Goal: Task Accomplishment & Management: Manage account settings

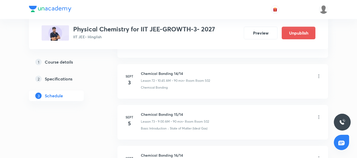
scroll to position [3215, 0]
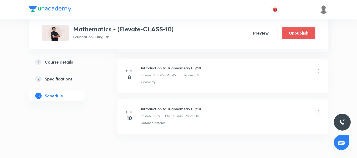
scroll to position [2388, 0]
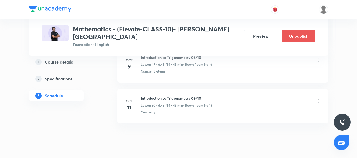
scroll to position [2306, 0]
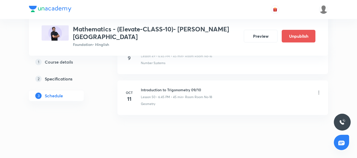
click at [180, 95] on p "Lesson 50 • 6:45 PM • 45 min" at bounding box center [162, 97] width 42 height 5
click at [191, 95] on p "• Room Room No-18" at bounding box center [197, 97] width 29 height 5
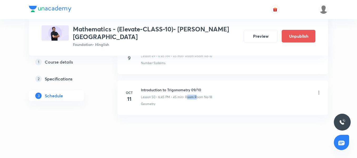
click at [191, 95] on p "• Room Room No-18" at bounding box center [197, 97] width 29 height 5
click at [169, 87] on h6 "Introduction to Trigonometry 09/10" at bounding box center [176, 90] width 71 height 6
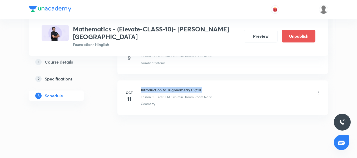
click at [169, 87] on h6 "Introduction to Trigonometry 09/10" at bounding box center [176, 90] width 71 height 6
click at [169, 95] on p "Lesson 50 • 6:45 PM • 45 min" at bounding box center [162, 97] width 42 height 5
click at [165, 101] on div "Geometry" at bounding box center [231, 103] width 181 height 5
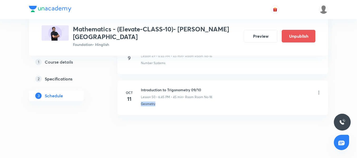
click at [165, 101] on div "Geometry" at bounding box center [231, 103] width 181 height 5
click at [165, 100] on li "Oct 11 Introduction to Trigonometry 09/10 Lesson 50 • 6:45 PM • 45 min • Room R…" at bounding box center [222, 97] width 211 height 35
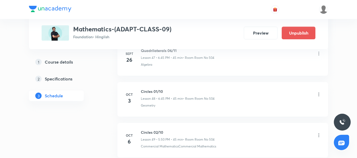
scroll to position [2294, 0]
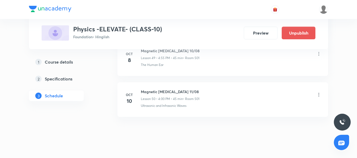
scroll to position [2306, 0]
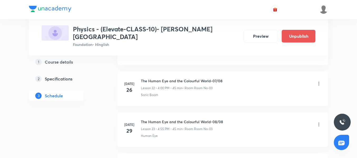
scroll to position [1177, 0]
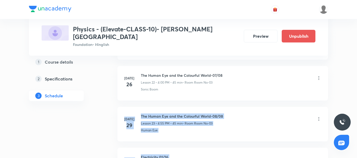
drag, startPoint x: 356, startPoint y: 85, endPoint x: 356, endPoint y: 120, distance: 34.5
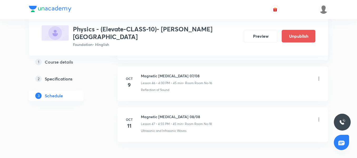
scroll to position [2184, 0]
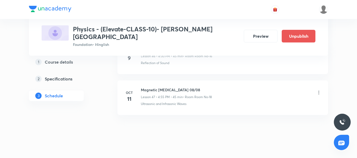
click at [176, 95] on p "Lesson 47 • 4:55 PM • 45 min" at bounding box center [162, 97] width 42 height 5
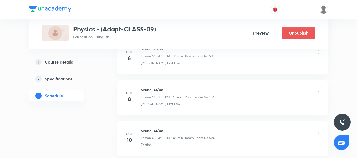
scroll to position [2224, 0]
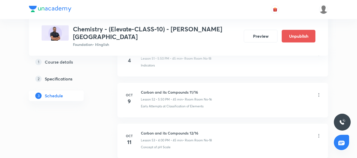
scroll to position [2429, 0]
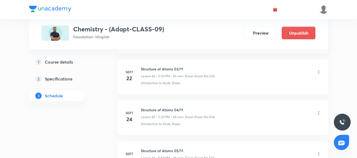
scroll to position [2265, 0]
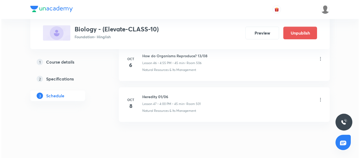
scroll to position [2157, 0]
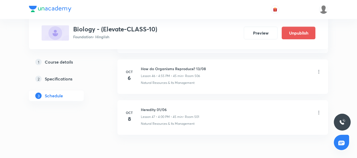
click at [180, 65] on li "[DATE] How do Organisms Reproduce? 13/08 Lesson 46 • 4:55 PM • 45 min • Room 50…" at bounding box center [222, 76] width 211 height 35
click at [180, 65] on li "Oct 6 How do Organisms Reproduce? 13/08 Lesson 46 • 4:55 PM • 45 min • Room 506…" at bounding box center [222, 76] width 211 height 35
copy h6 "How do Organisms Reproduce? 13/08"
click at [318, 113] on icon at bounding box center [318, 112] width 5 height 5
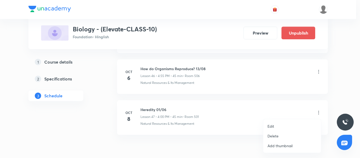
click at [274, 124] on p "Edit" at bounding box center [270, 126] width 7 height 6
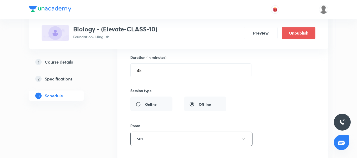
scroll to position [1933, 0]
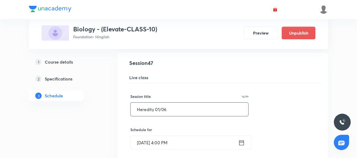
click at [153, 112] on input "Heredity 01/06" at bounding box center [190, 108] width 118 height 13
paste input "ow do Organisms Reproduce? 13/08"
click at [203, 110] on input "How do Organisms Reproduce? 13/08" at bounding box center [190, 108] width 118 height 13
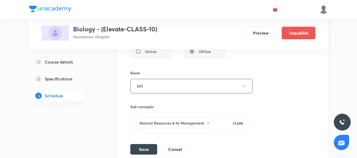
scroll to position [2144, 0]
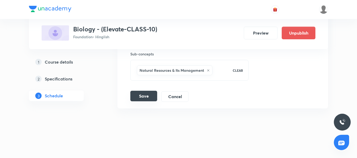
type input "How do Organisms Reproduce? 14/08"
click at [141, 97] on button "Save" at bounding box center [143, 96] width 27 height 11
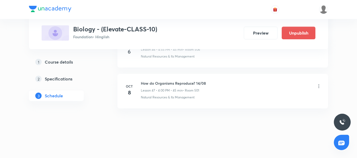
scroll to position [1942, 0]
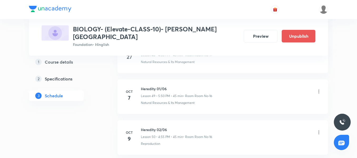
scroll to position [2253, 0]
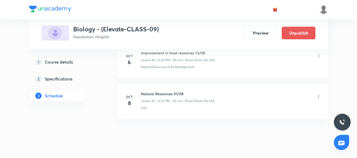
scroll to position [2184, 0]
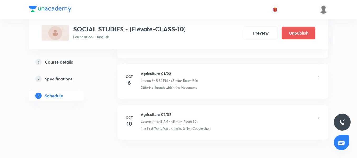
scroll to position [428, 0]
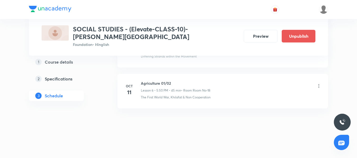
scroll to position [490, 0]
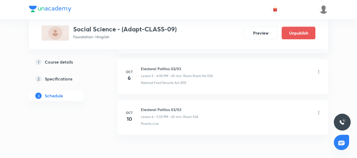
scroll to position [509, 0]
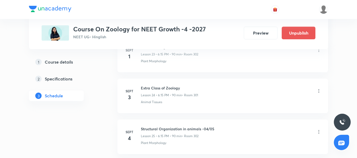
scroll to position [1284, 0]
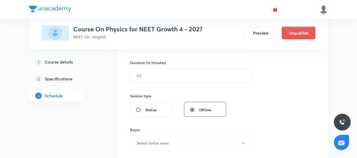
scroll to position [211, 0]
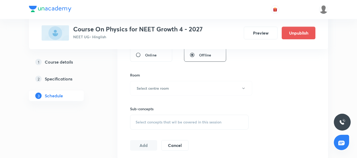
click at [155, 124] on div "Select concepts that wil be covered in this session" at bounding box center [189, 122] width 119 height 15
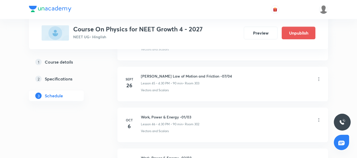
scroll to position [2069, 0]
